Goal: Task Accomplishment & Management: Use online tool/utility

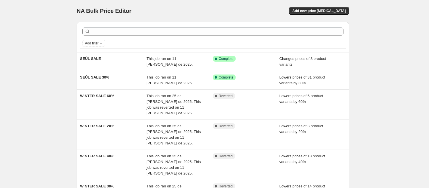
click at [363, 109] on div "NA Bulk Price Editor. This page is ready NA Bulk Price Editor Add new price [ME…" at bounding box center [213, 191] width 426 height 382
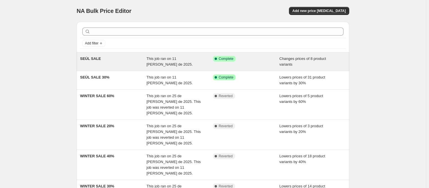
click at [143, 58] on div "SEÚL SALE" at bounding box center [113, 61] width 67 height 11
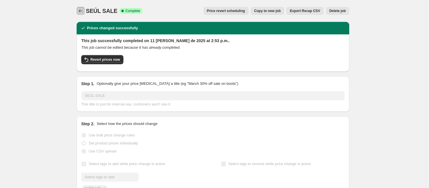
click at [83, 11] on icon "Price change jobs" at bounding box center [81, 11] width 6 height 6
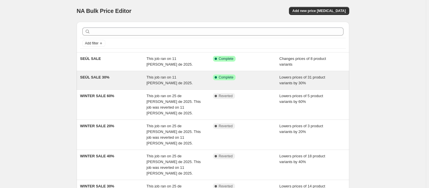
click at [179, 80] on div "This job ran on 11 [PERSON_NAME] de 2025." at bounding box center [180, 80] width 67 height 11
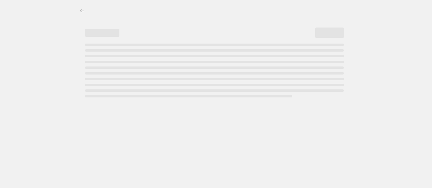
select select "percentage"
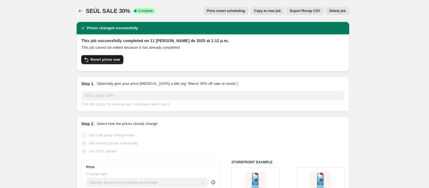
click at [106, 57] on button "Revert prices now" at bounding box center [102, 59] width 42 height 9
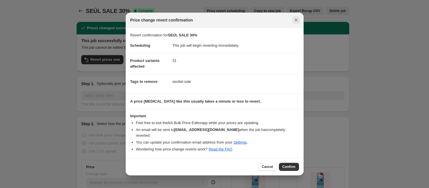
click at [297, 23] on icon "Close" at bounding box center [296, 20] width 6 height 6
